Goal: Find specific page/section: Find specific page/section

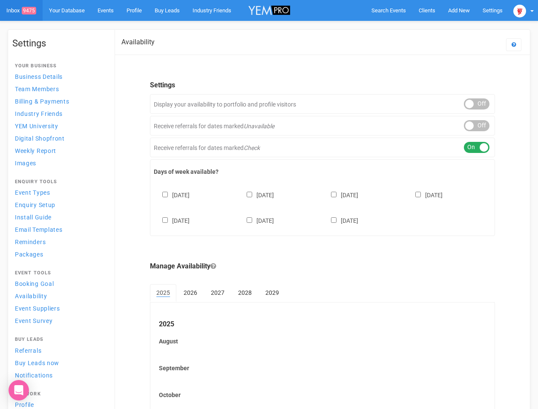
click at [269, 205] on div "[DATE] [DATE] [DATE] [DATE] [DATE] [DATE] [DATE]" at bounding box center [323, 203] width 338 height 51
click at [389, 10] on span "Search Events" at bounding box center [389, 10] width 35 height 6
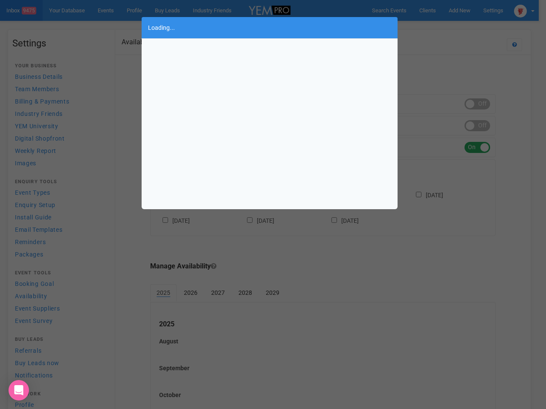
click at [459, 10] on body "Search Events Clients Add New New Client New Event New Enquiry Settings [GEOGRA…" at bounding box center [273, 260] width 546 height 520
click at [440, 27] on div "Loading..." at bounding box center [273, 204] width 546 height 409
click at [524, 10] on div "Loading..." at bounding box center [273, 204] width 546 height 409
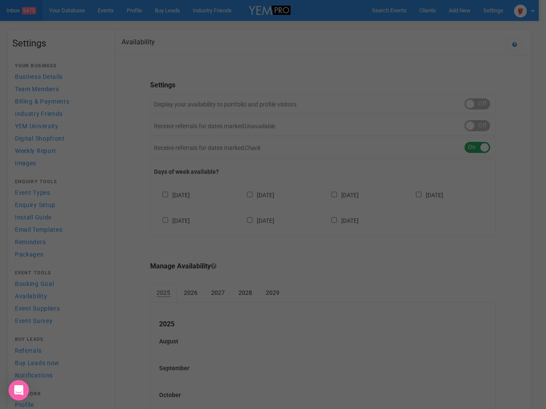
click at [477, 104] on div "Loading..." at bounding box center [273, 204] width 546 height 409
click at [477, 126] on div at bounding box center [273, 204] width 546 height 409
click at [477, 148] on div at bounding box center [273, 204] width 546 height 409
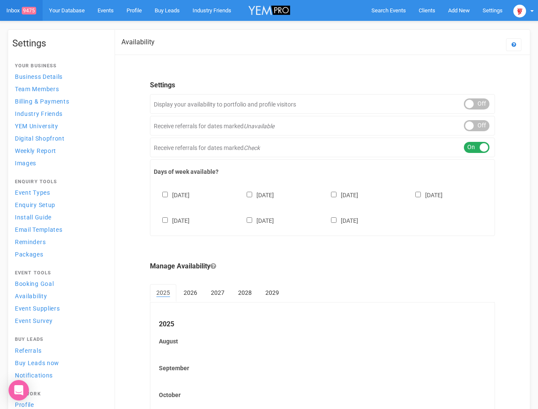
click at [323, 207] on div "[DATE] [DATE] [DATE] [DATE] [DATE] [DATE] [DATE]" at bounding box center [323, 203] width 338 height 51
